Goal: Navigation & Orientation: Find specific page/section

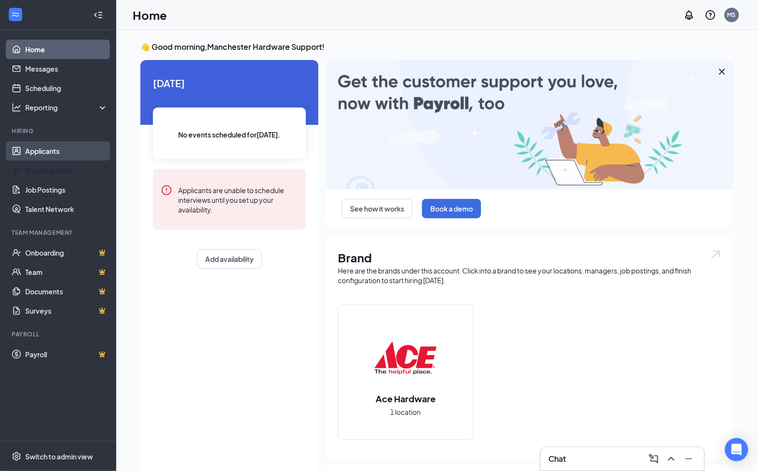
click at [48, 154] on link "Applicants" at bounding box center [66, 150] width 83 height 19
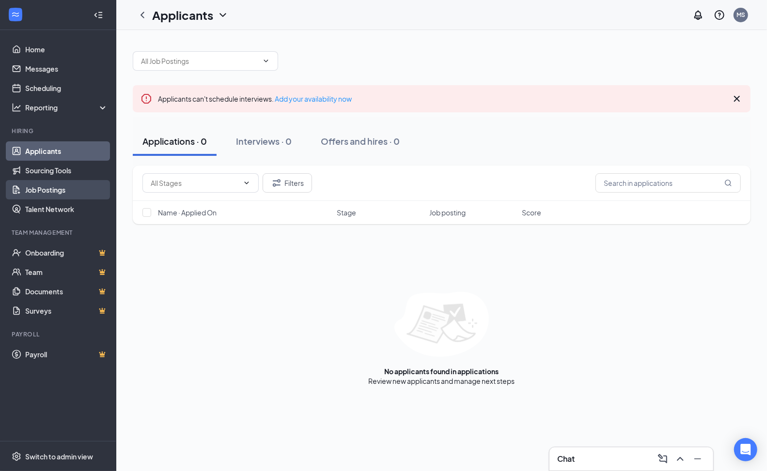
click at [50, 188] on link "Job Postings" at bounding box center [66, 189] width 83 height 19
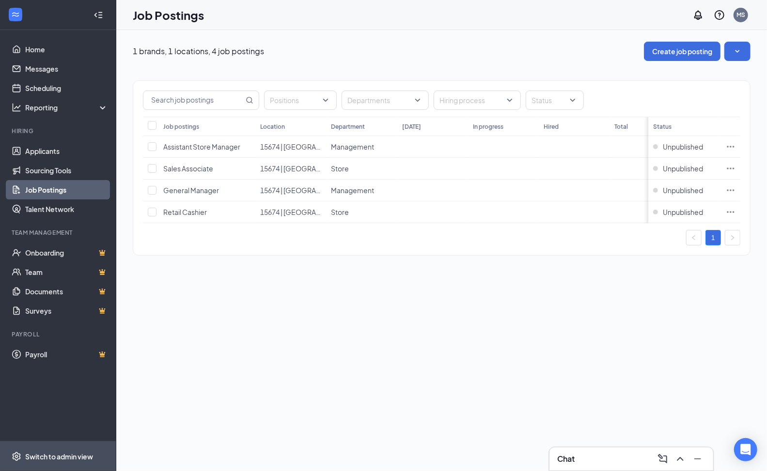
click at [60, 447] on span "Switch to admin view" at bounding box center [66, 457] width 83 height 30
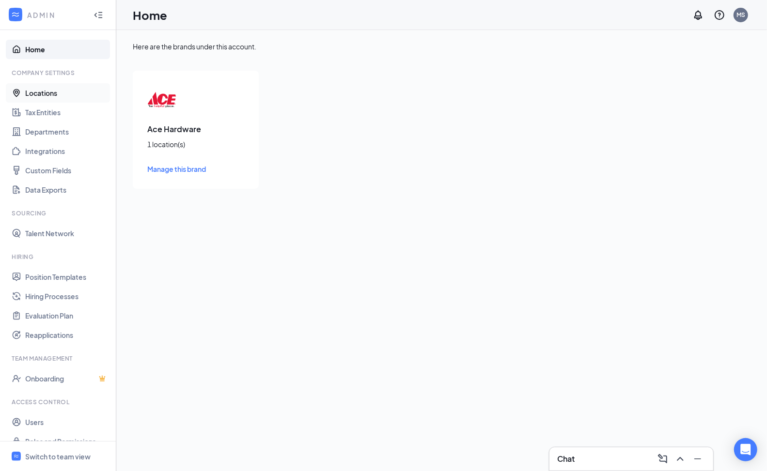
click at [68, 99] on link "Locations" at bounding box center [66, 92] width 83 height 19
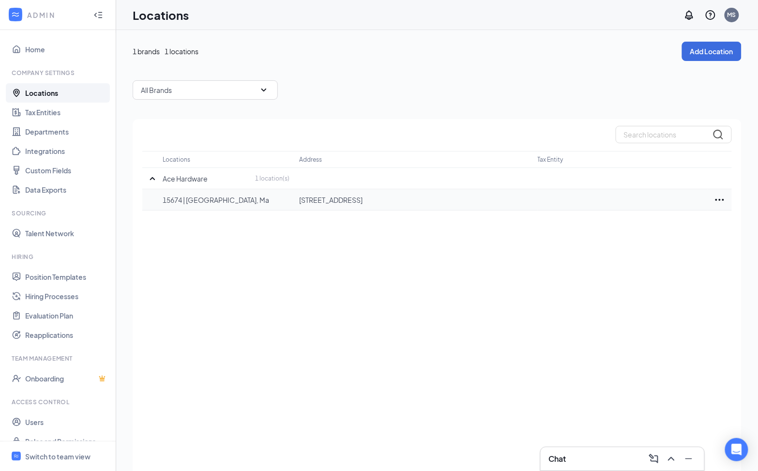
drag, startPoint x: 346, startPoint y: 200, endPoint x: 439, endPoint y: 199, distance: 93.0
click at [439, 199] on p "[STREET_ADDRESS]" at bounding box center [413, 200] width 229 height 10
copy p "Manchester-by-the-Sea, [GEOGRAPHIC_DATA],"
